Goal: Find specific page/section: Find specific page/section

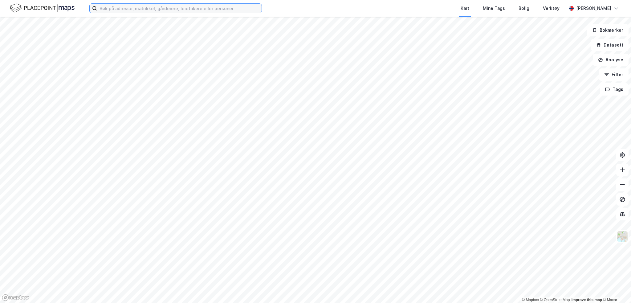
click at [224, 9] on input at bounding box center [179, 8] width 164 height 9
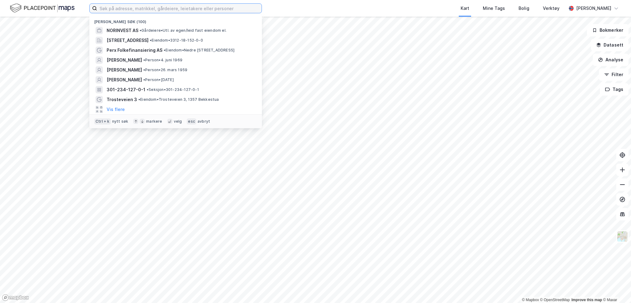
click at [122, 9] on input at bounding box center [179, 8] width 164 height 9
click at [207, 7] on input at bounding box center [179, 8] width 164 height 9
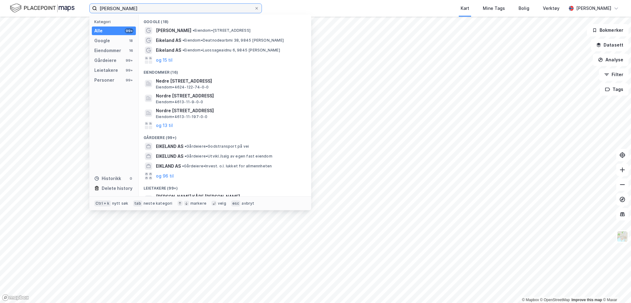
type input "[PERSON_NAME]"
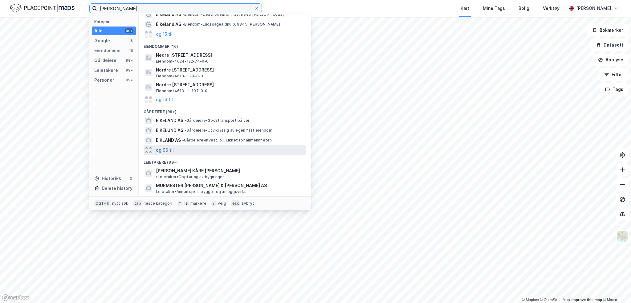
scroll to position [90, 0]
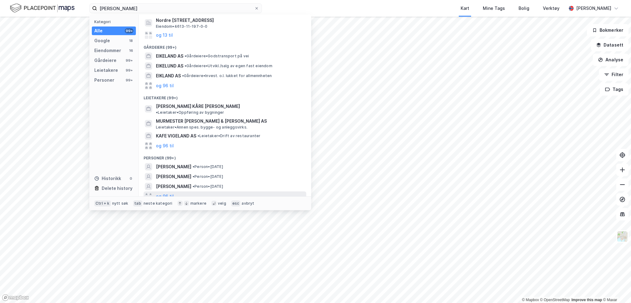
click at [174, 106] on div "og 96 til" at bounding box center [225, 196] width 163 height 10
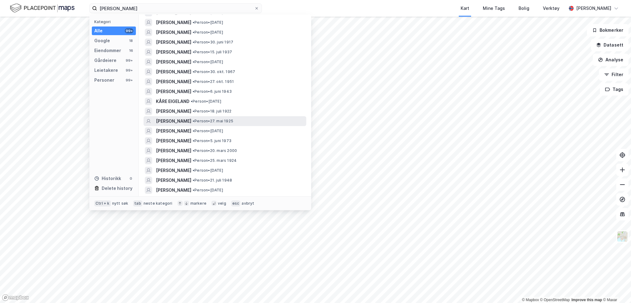
scroll to position [0, 0]
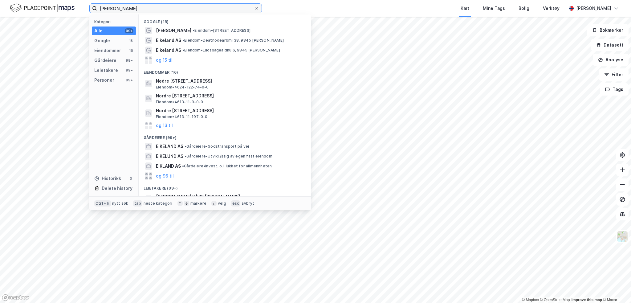
click at [224, 8] on input "[PERSON_NAME]" at bounding box center [175, 8] width 157 height 9
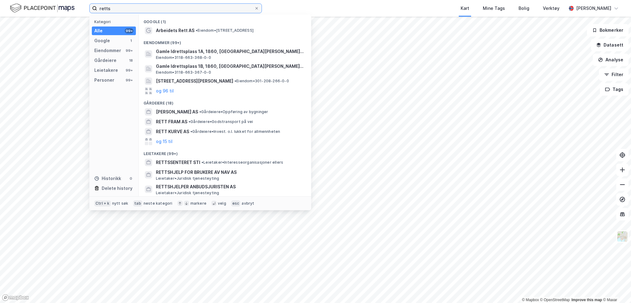
type input "retts"
